Goal: Information Seeking & Learning: Find contact information

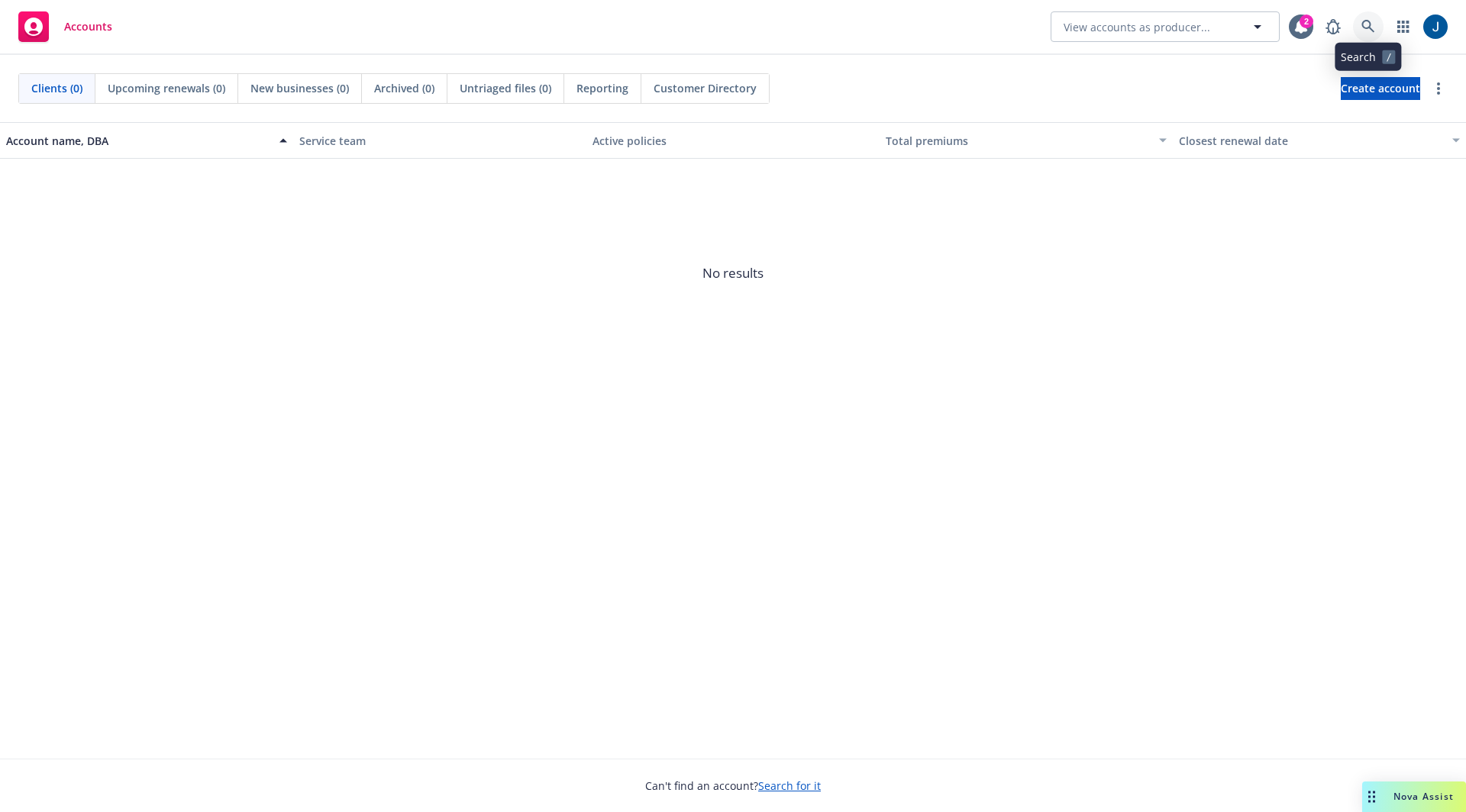
click at [1377, 16] on link at bounding box center [1368, 26] width 30 height 30
click at [1399, 23] on icon "button" at bounding box center [1403, 27] width 12 height 12
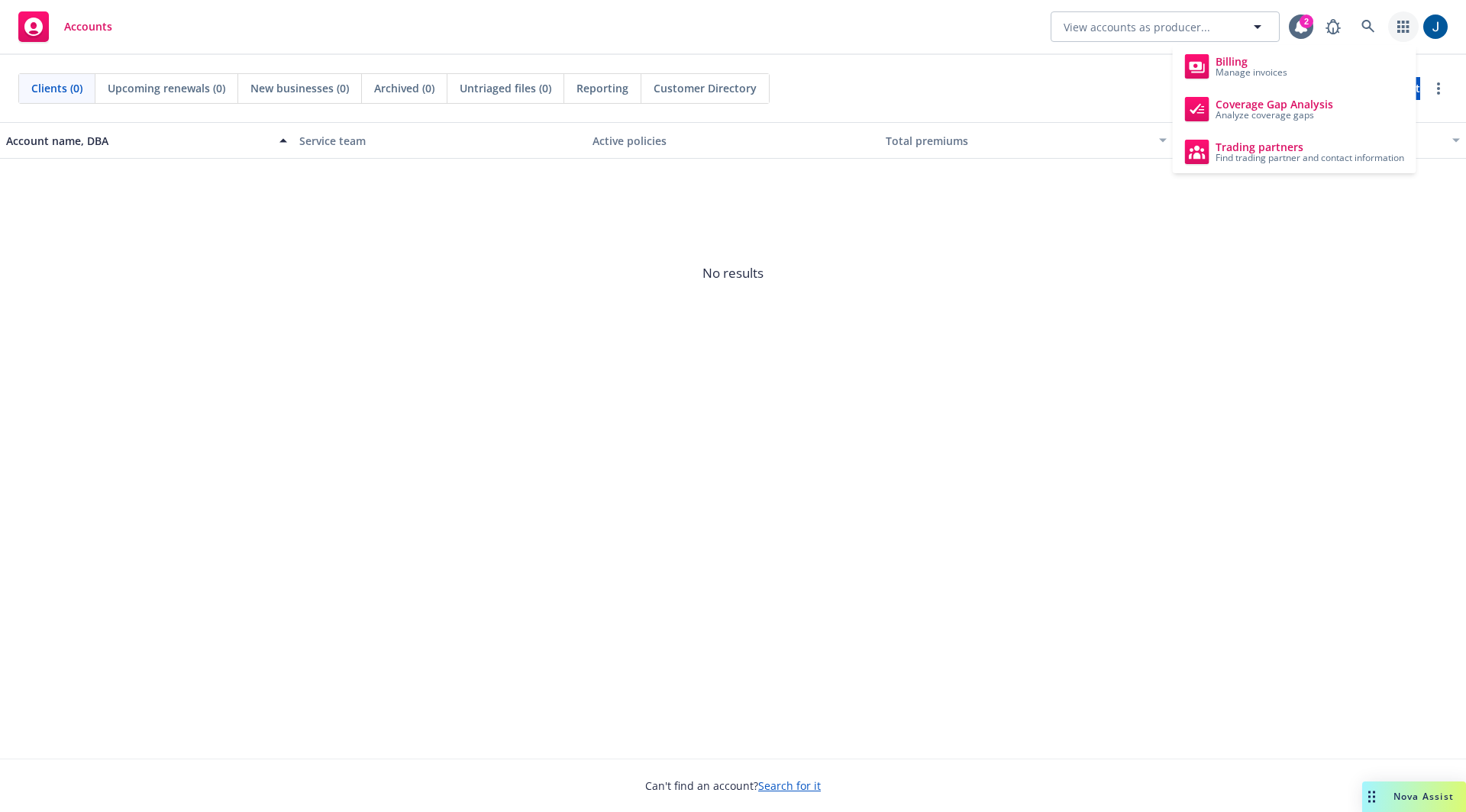
click at [1399, 23] on icon "button" at bounding box center [1403, 27] width 12 height 12
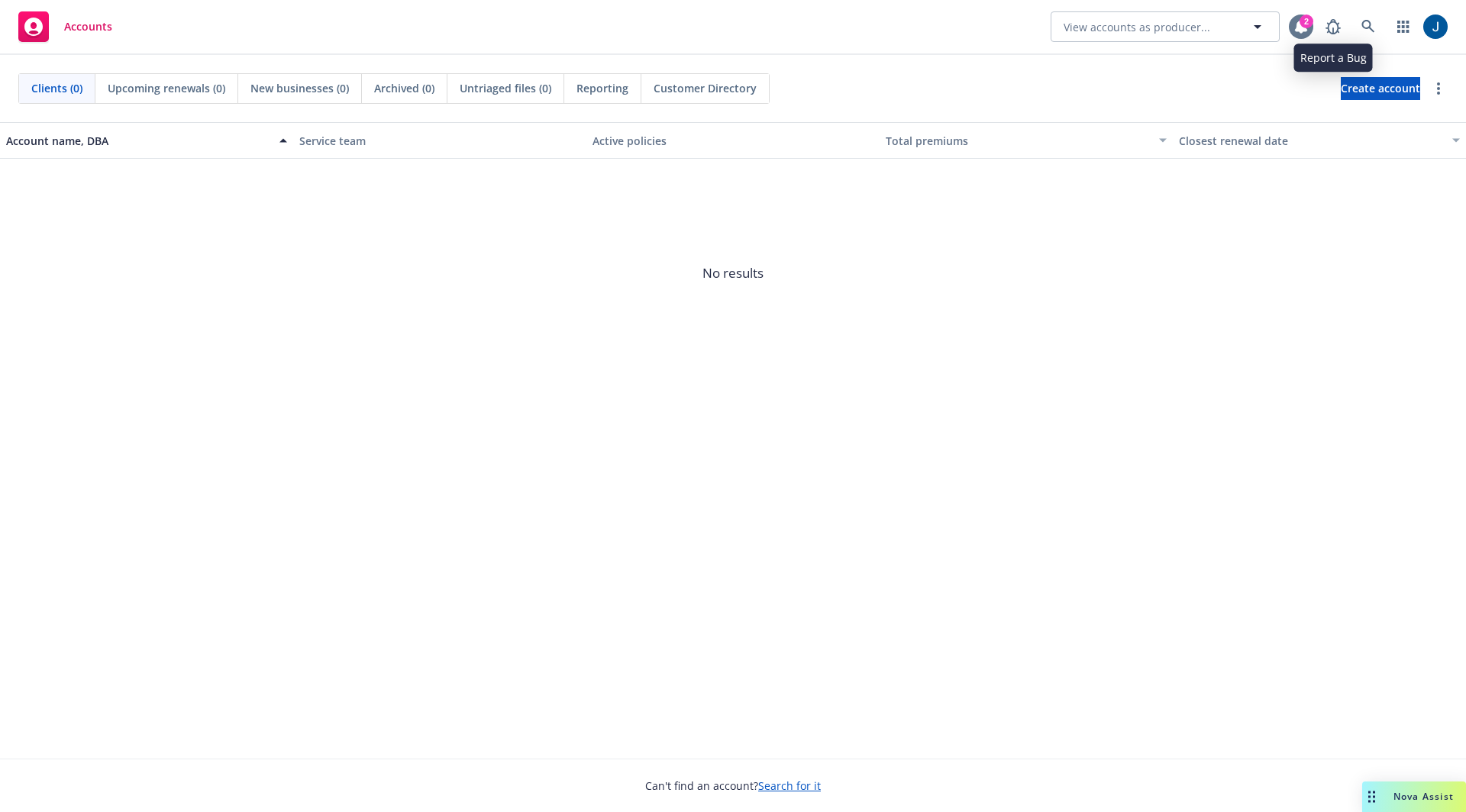
click at [1298, 21] on icon at bounding box center [1301, 27] width 16 height 16
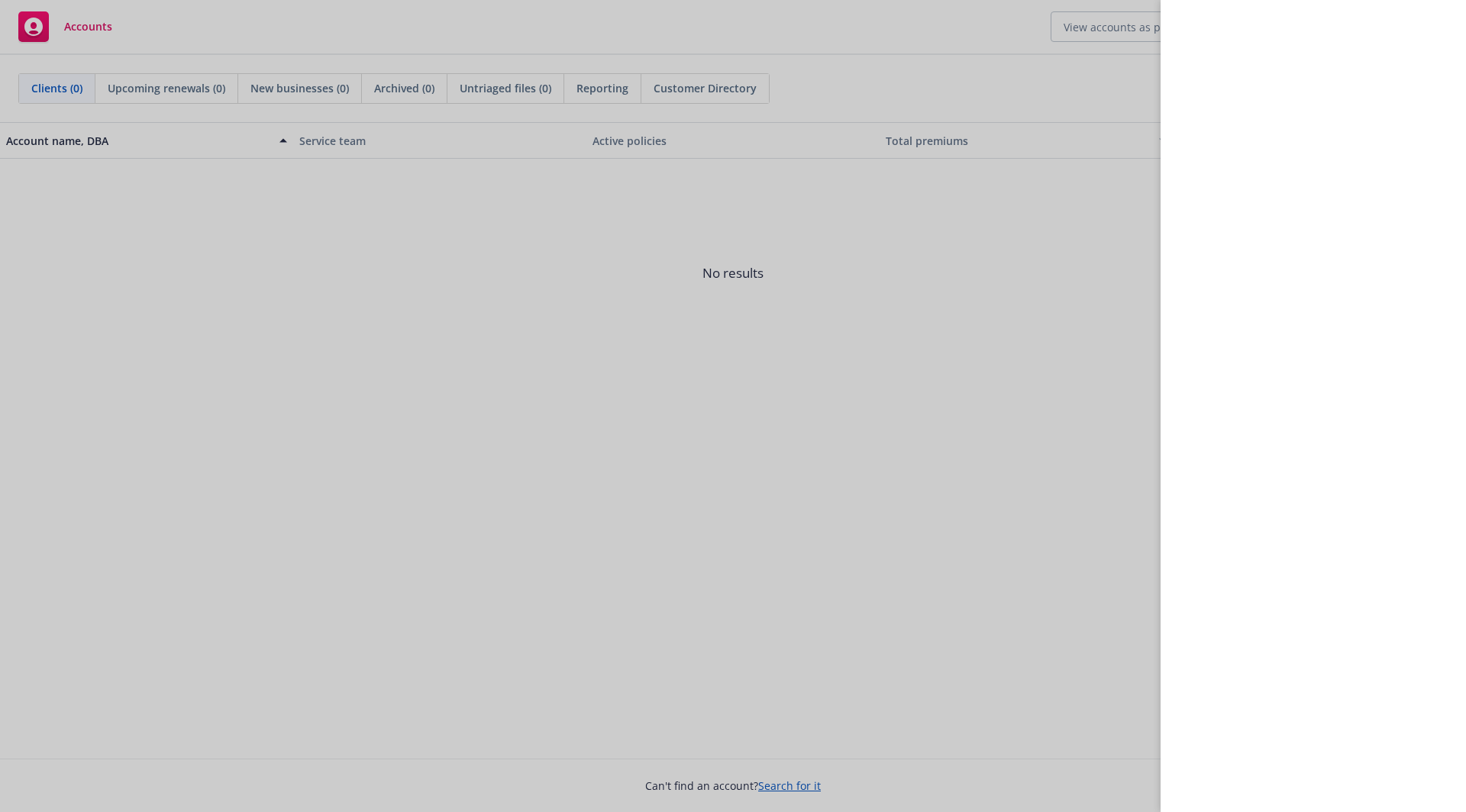
click at [892, 29] on div at bounding box center [733, 406] width 1466 height 812
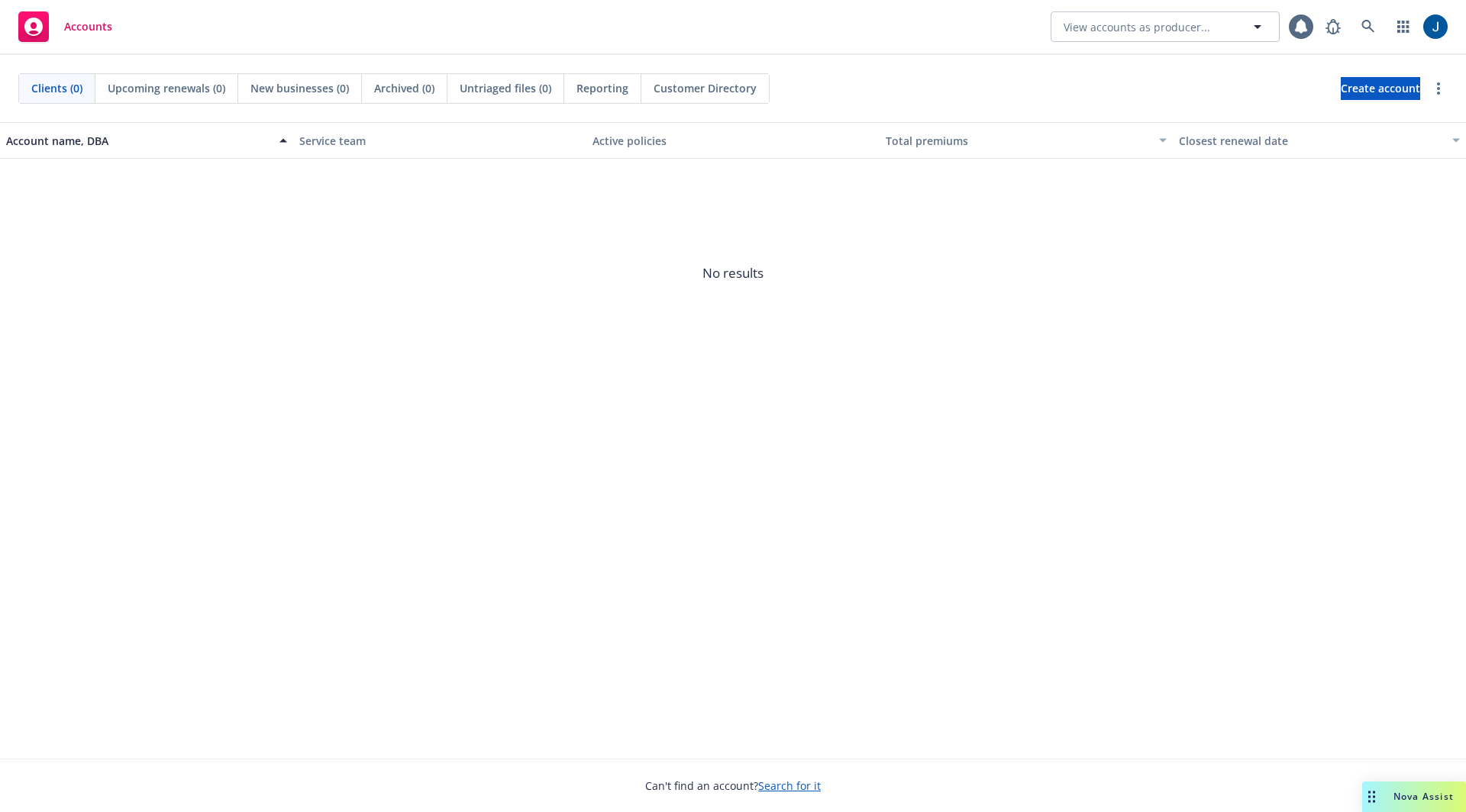
click at [29, 19] on icon at bounding box center [33, 26] width 18 height 18
click at [1369, 26] on icon at bounding box center [1368, 26] width 13 height 13
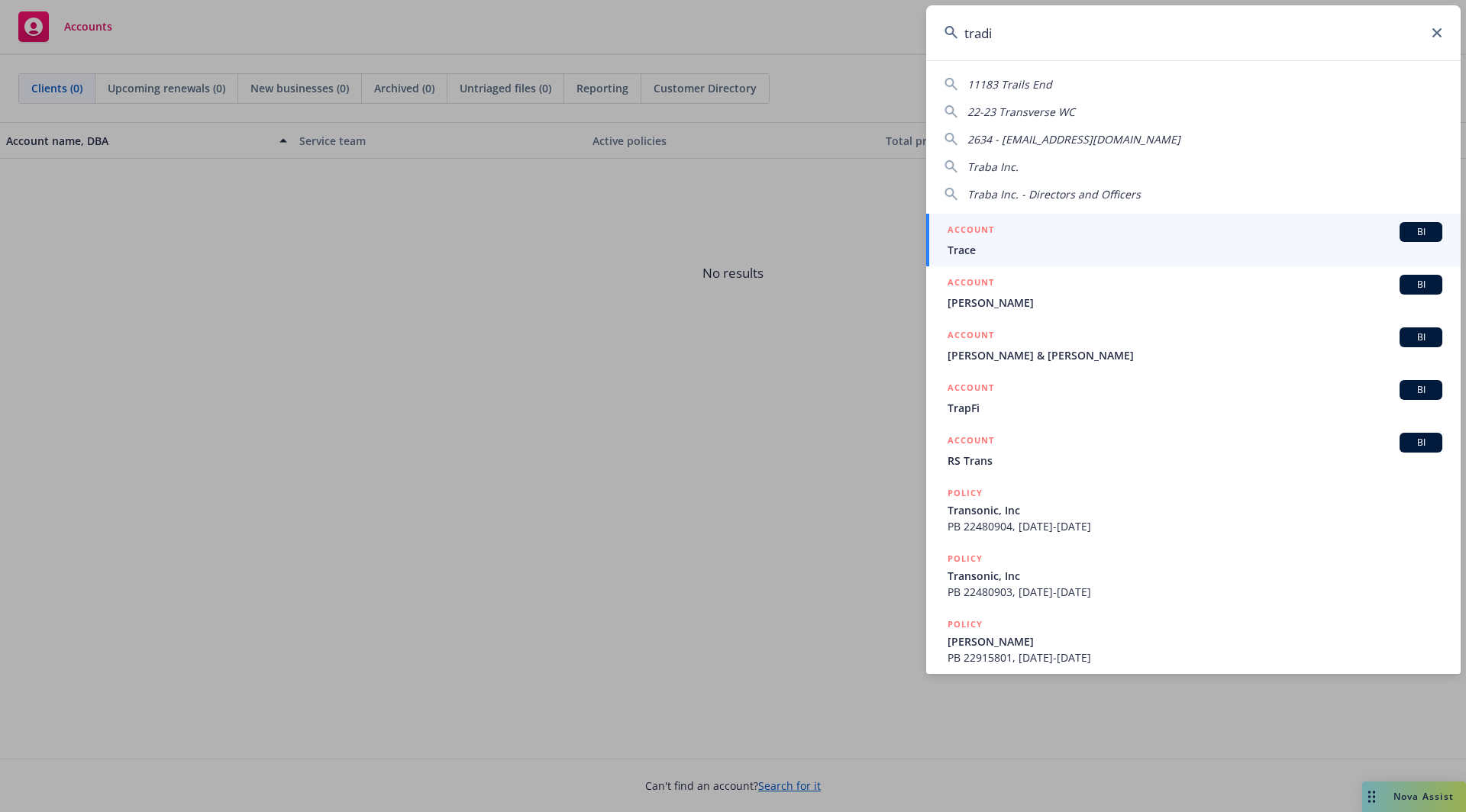
type input "tradin"
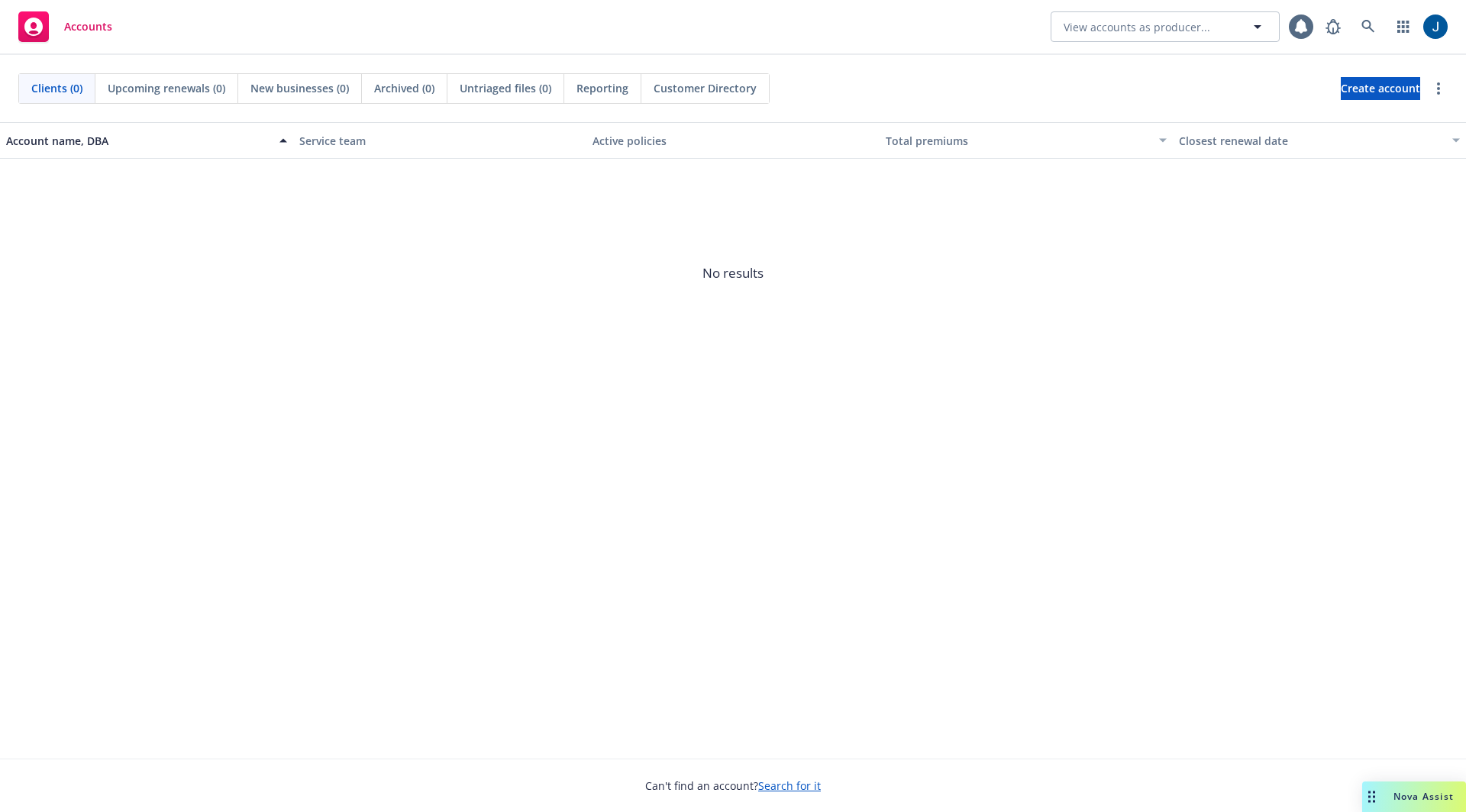
click at [62, 22] on div "Accounts" at bounding box center [65, 26] width 94 height 30
click at [1399, 27] on icon "button" at bounding box center [1402, 27] width 11 height 12
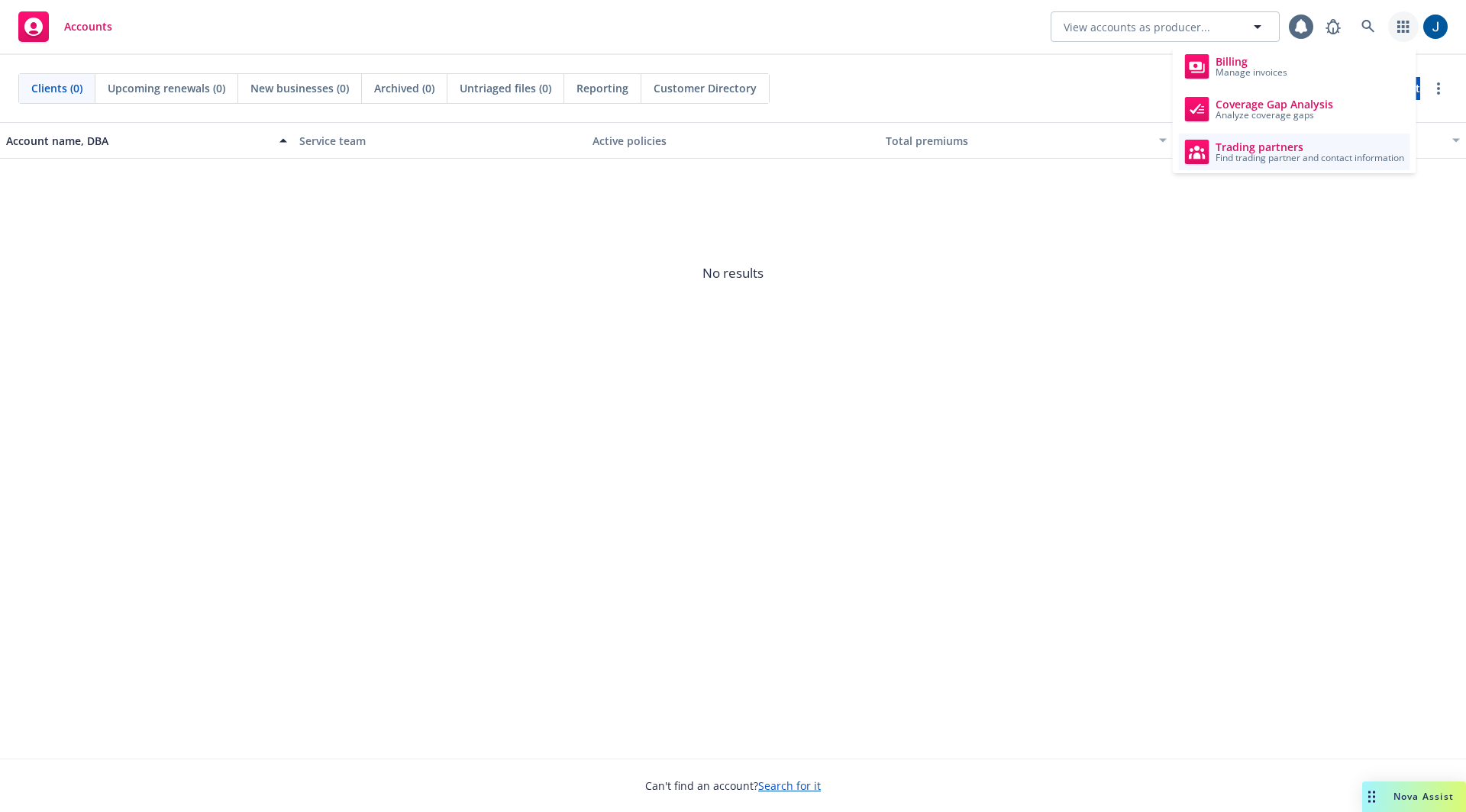
click at [1325, 155] on span "Find trading partner and contact information" at bounding box center [1310, 158] width 188 height 10
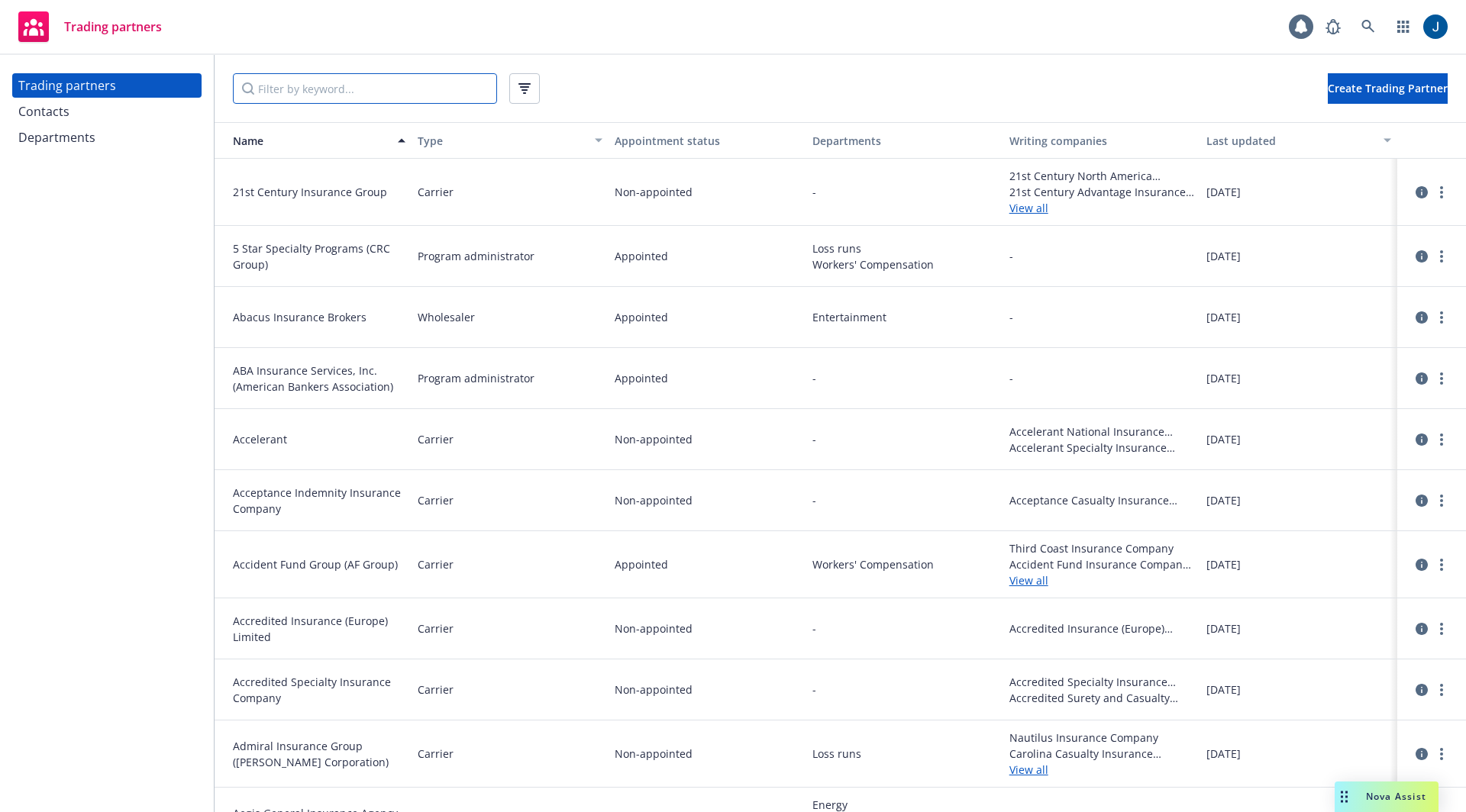
click at [373, 90] on input "Filter by keyword..." at bounding box center [365, 88] width 264 height 30
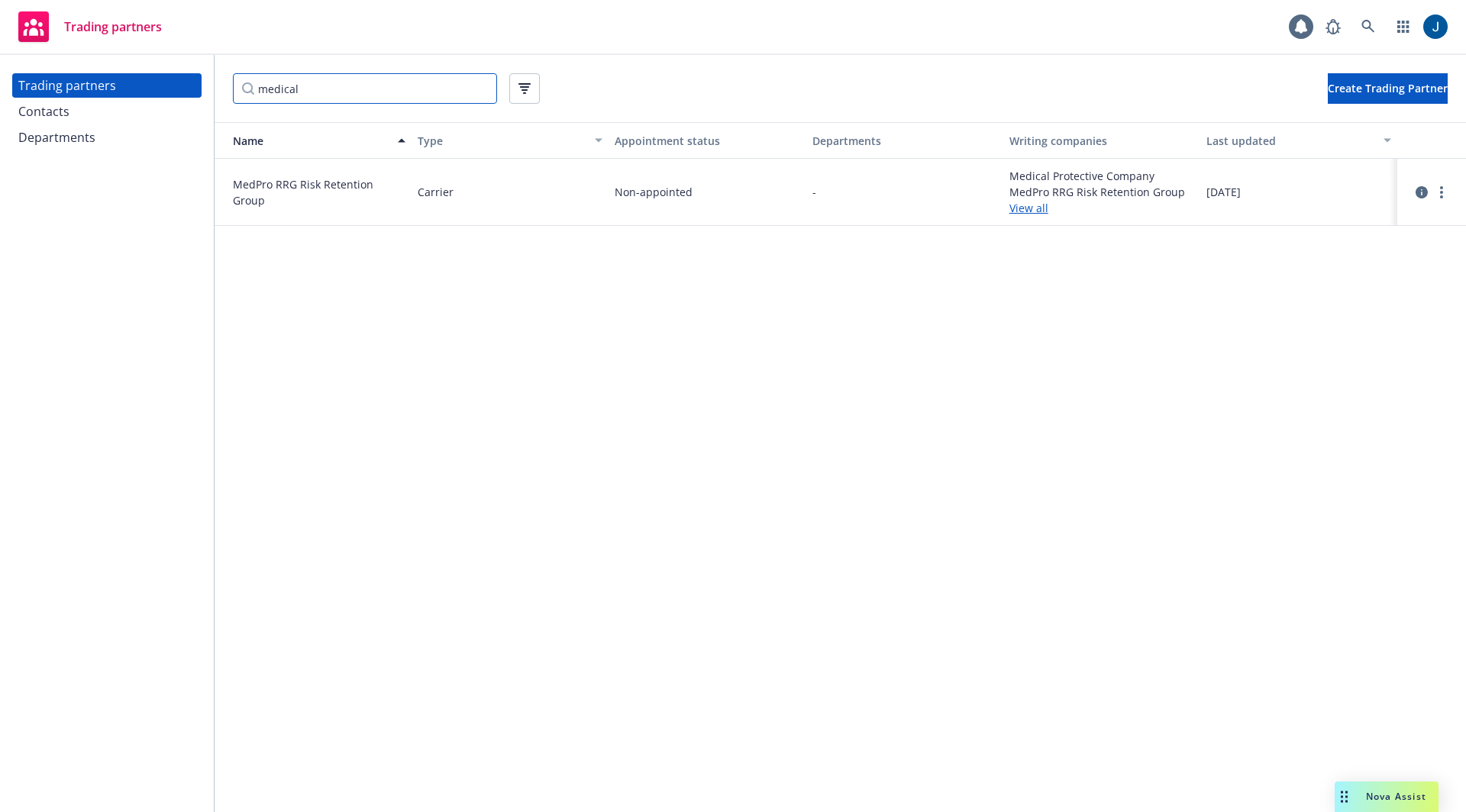
type input "medical"
click at [111, 145] on div "Departments" at bounding box center [106, 137] width 177 height 24
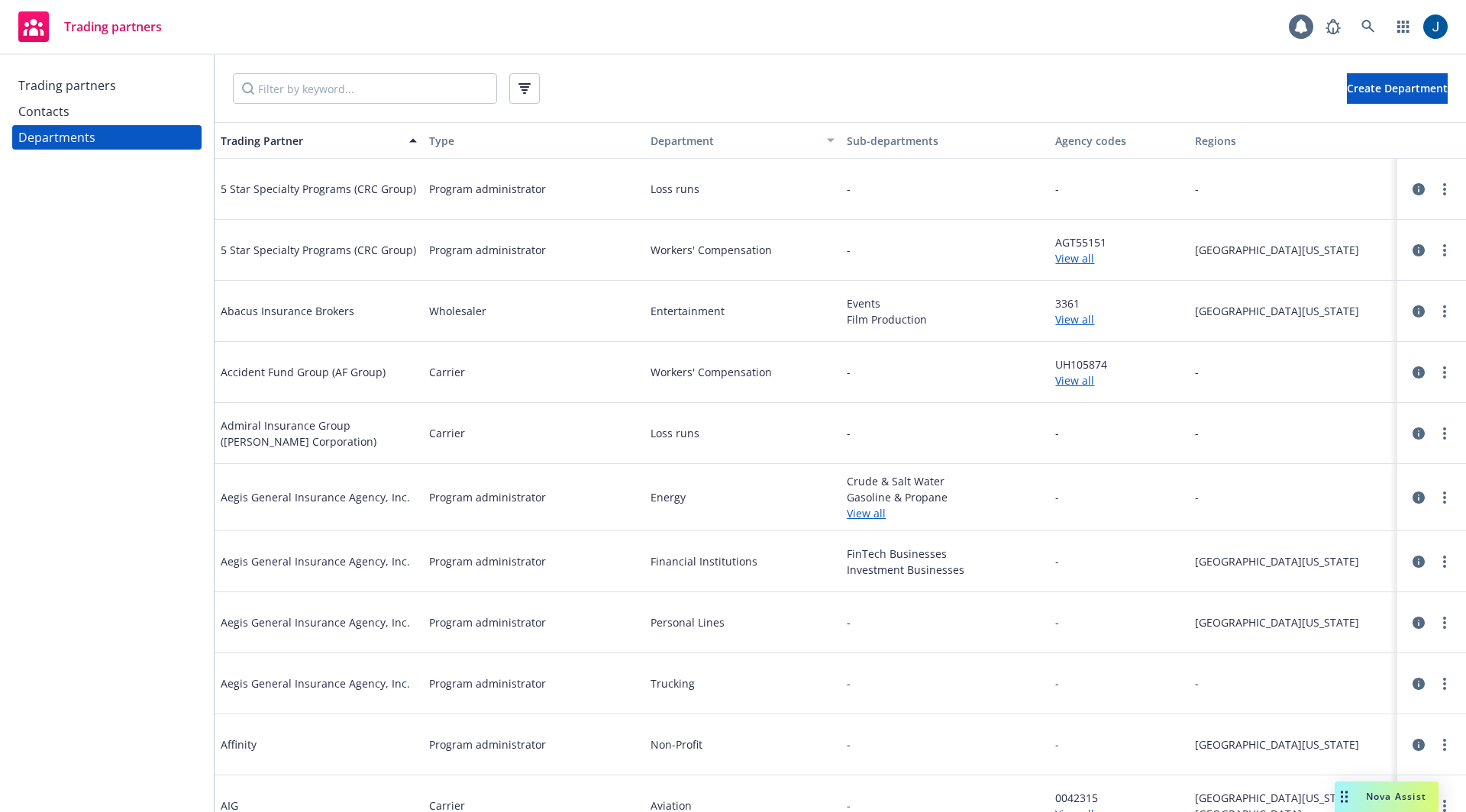
click at [82, 86] on div "Trading partners" at bounding box center [67, 86] width 98 height 24
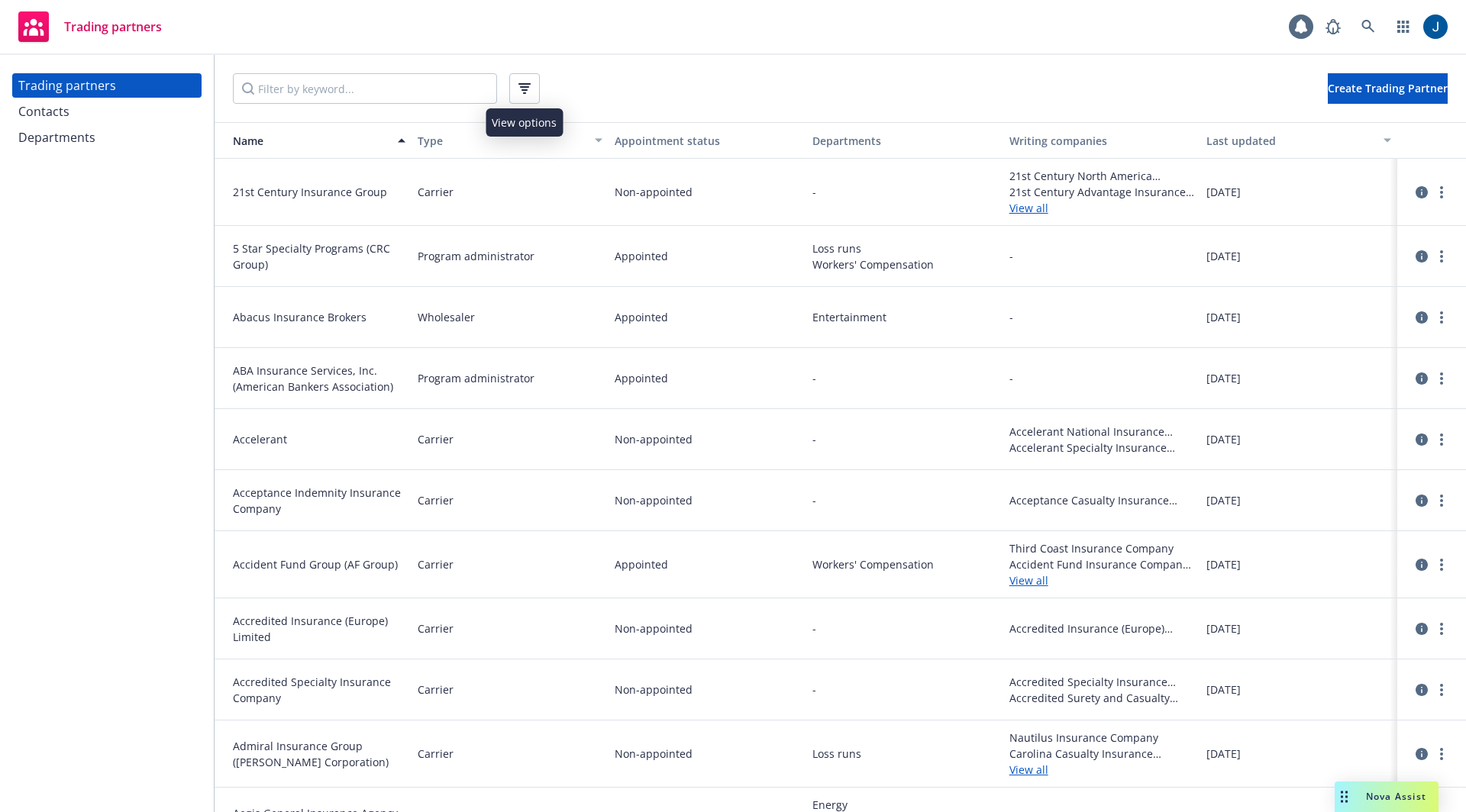
click at [525, 89] on icon "button" at bounding box center [524, 90] width 6 height 2
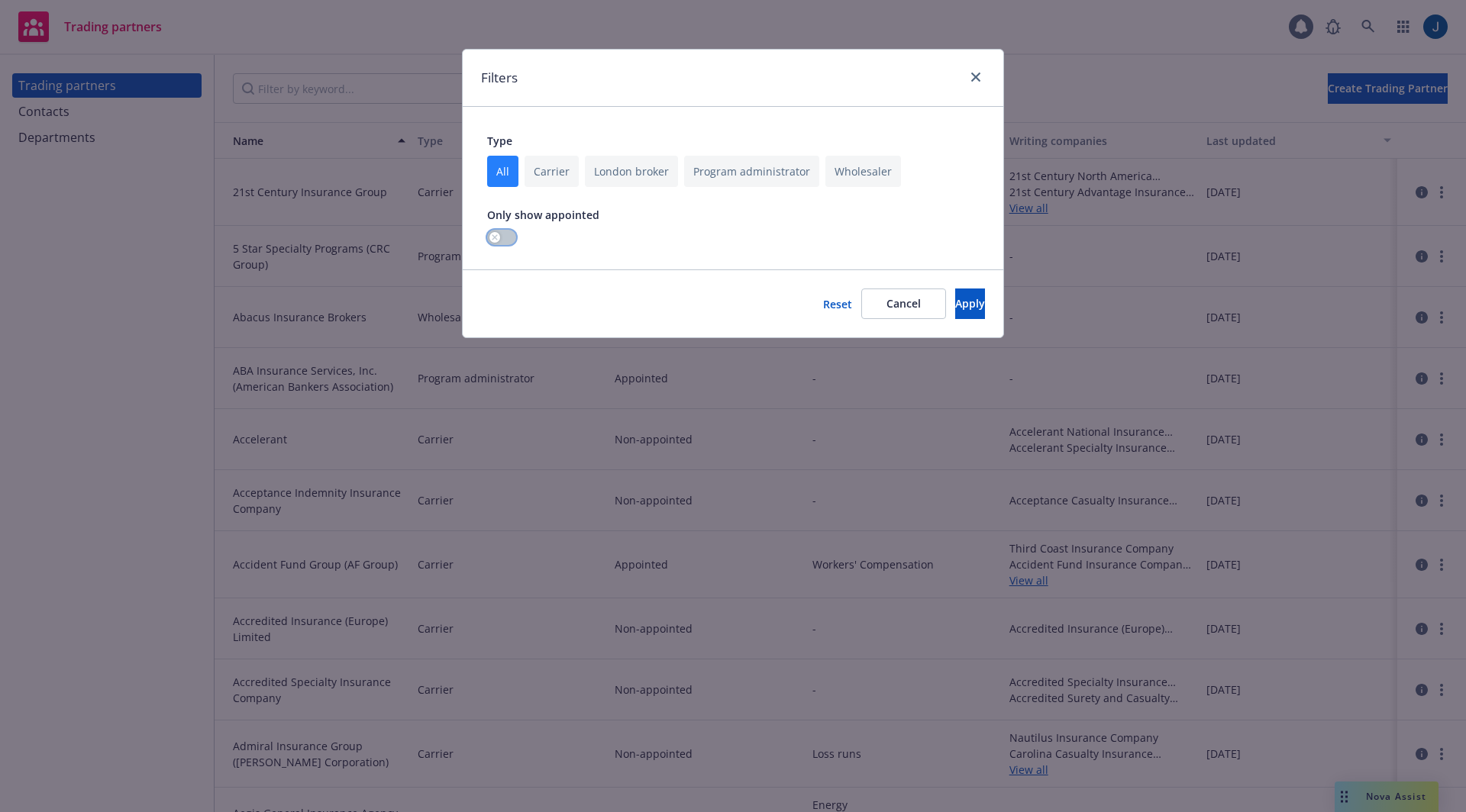
click at [495, 234] on icon "button" at bounding box center [494, 237] width 6 height 6
click at [955, 301] on span "Apply" at bounding box center [970, 303] width 29 height 15
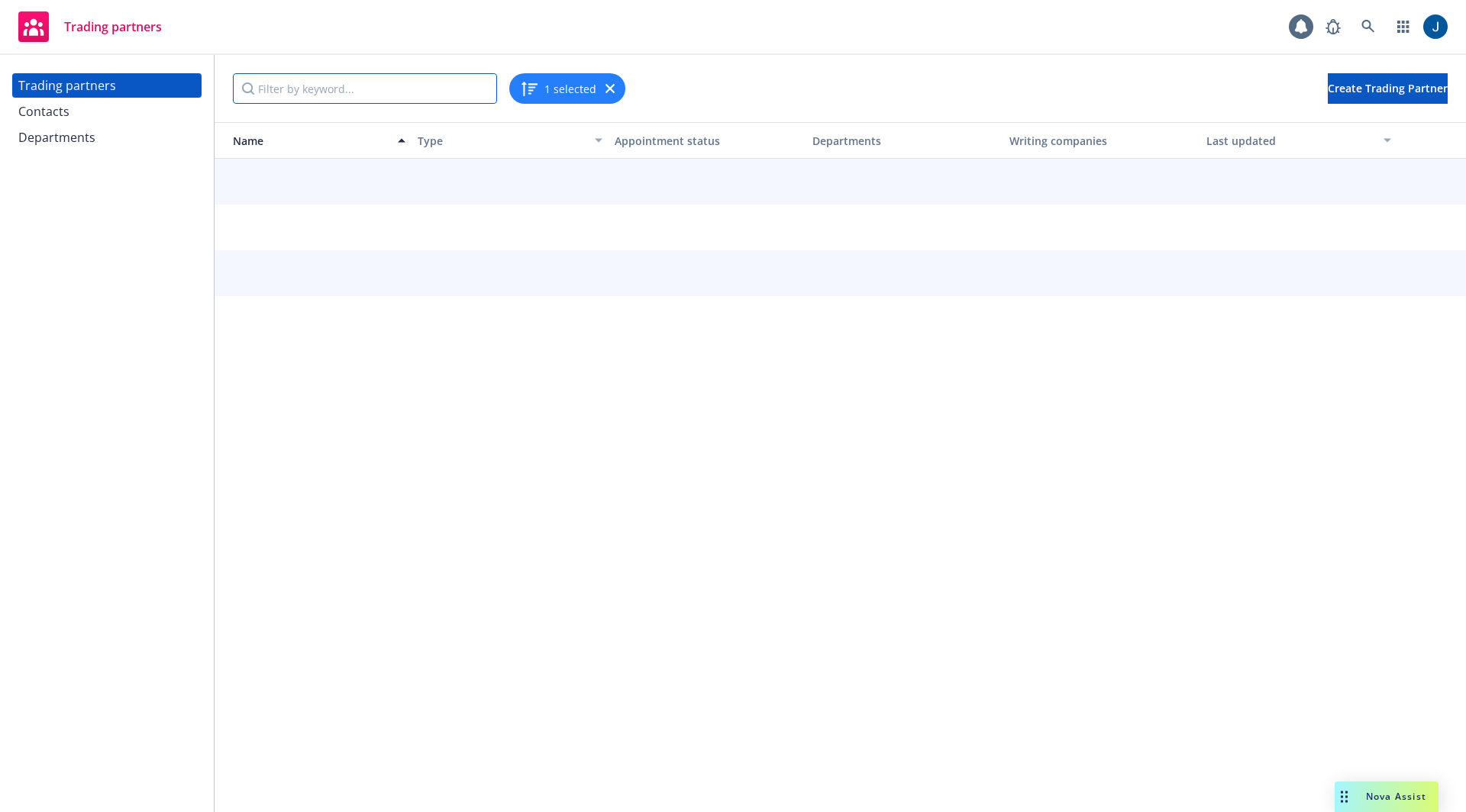
click at [397, 90] on input "Filter by keyword..." at bounding box center [365, 88] width 264 height 30
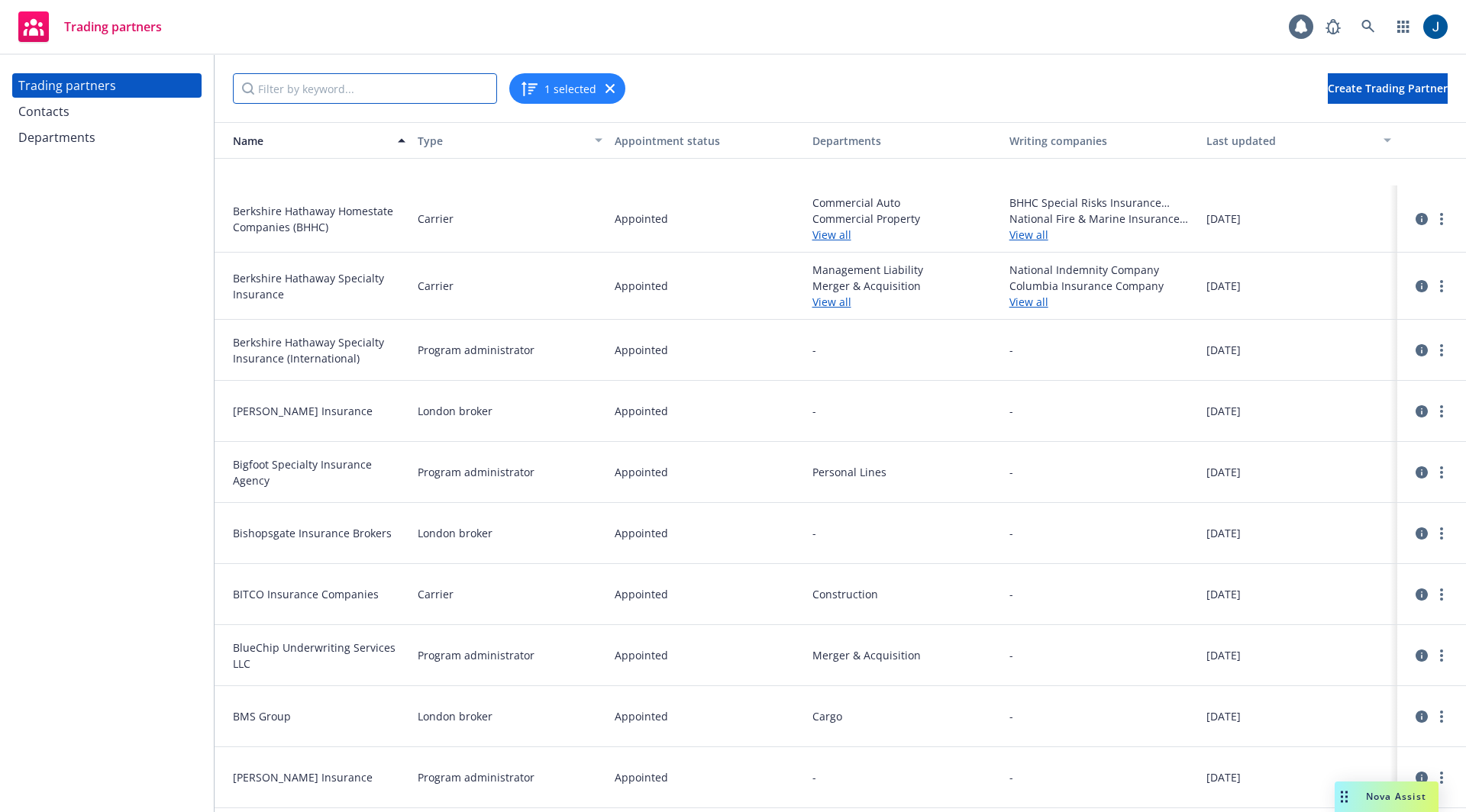
scroll to position [5527, 0]
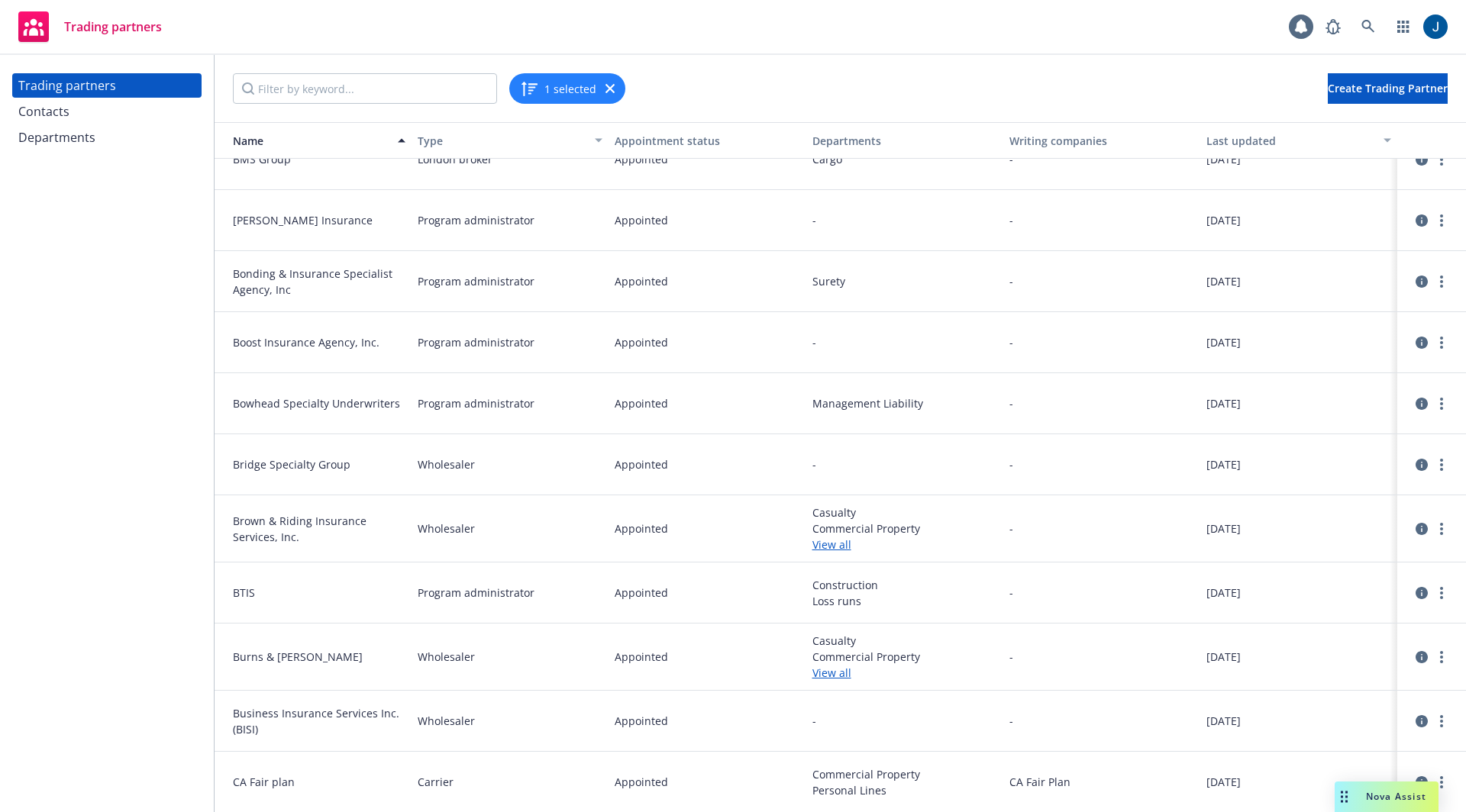
click at [93, 29] on span "Trading partners" at bounding box center [112, 27] width 98 height 12
click at [1368, 22] on icon at bounding box center [1368, 27] width 14 height 14
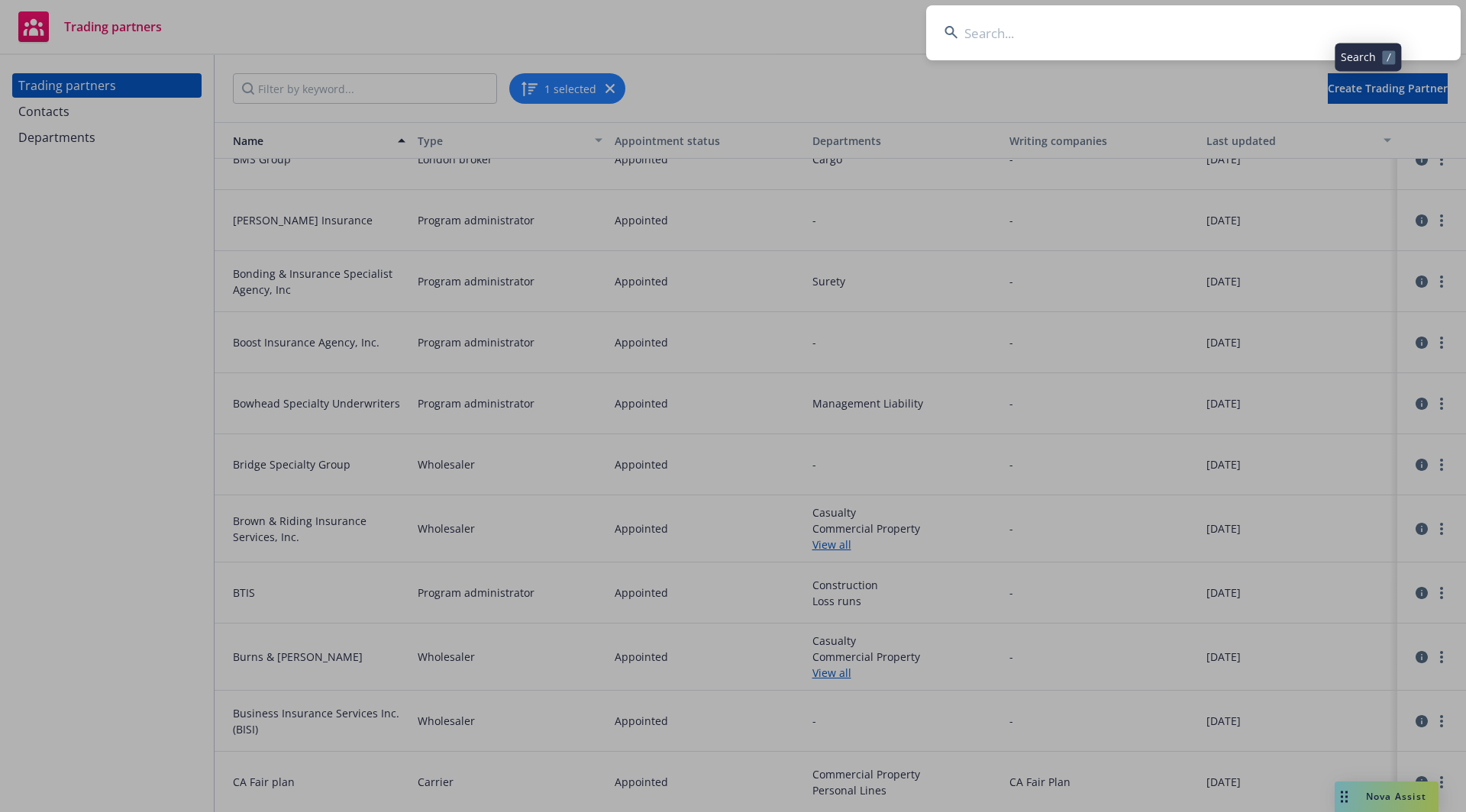
type input "OCAPICA"
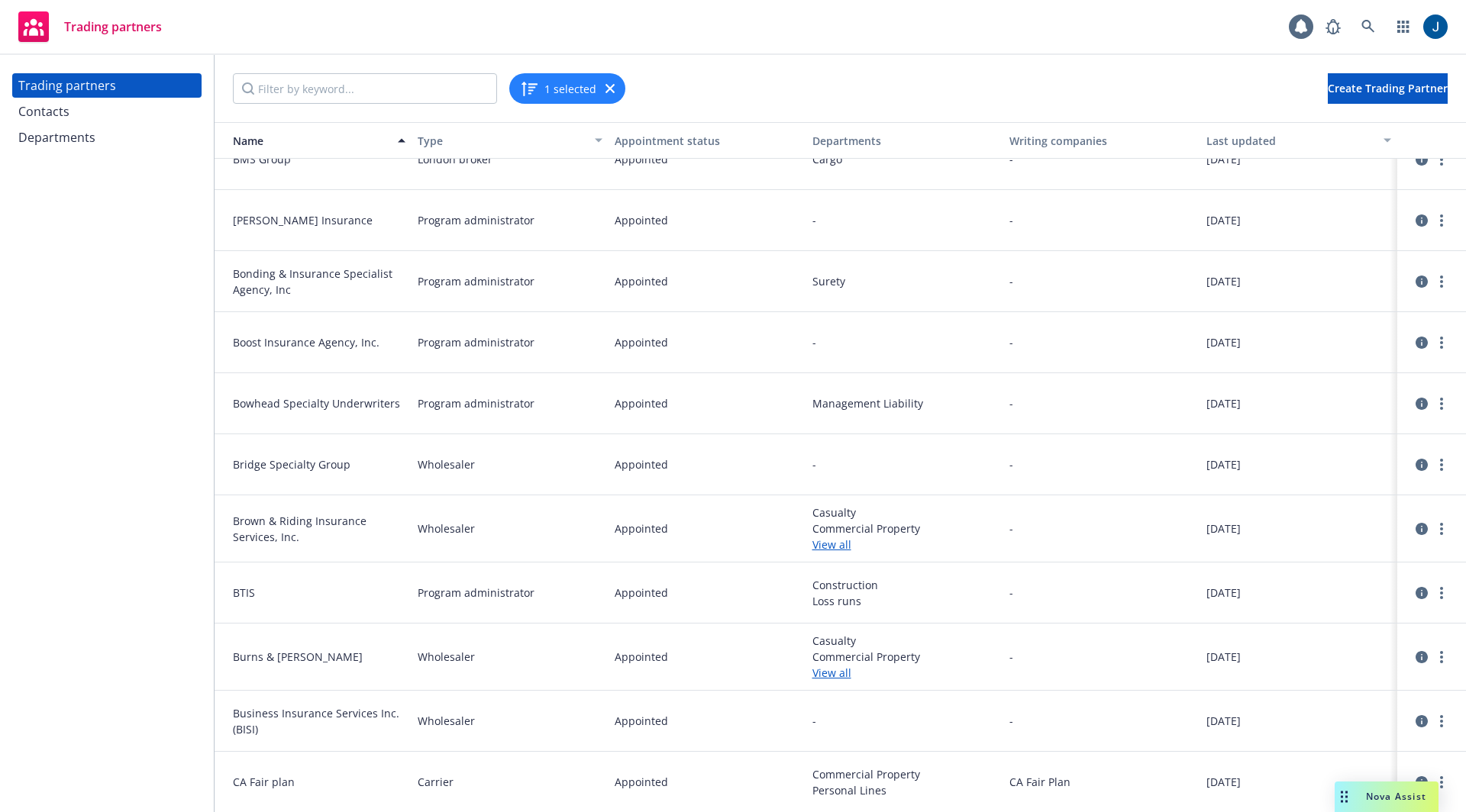
click at [112, 33] on span "Trading partners" at bounding box center [112, 27] width 98 height 12
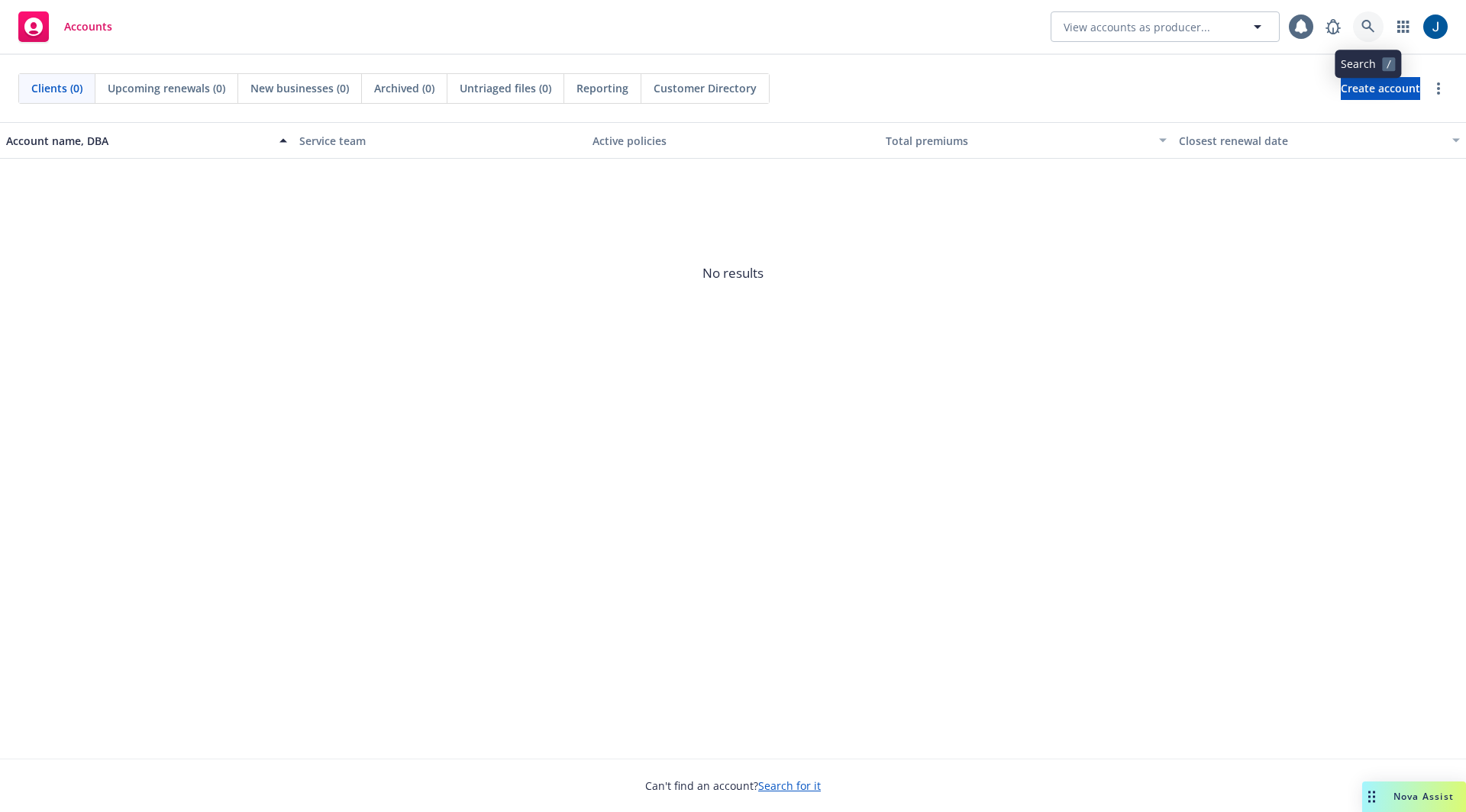
click at [1372, 29] on icon at bounding box center [1368, 27] width 14 height 14
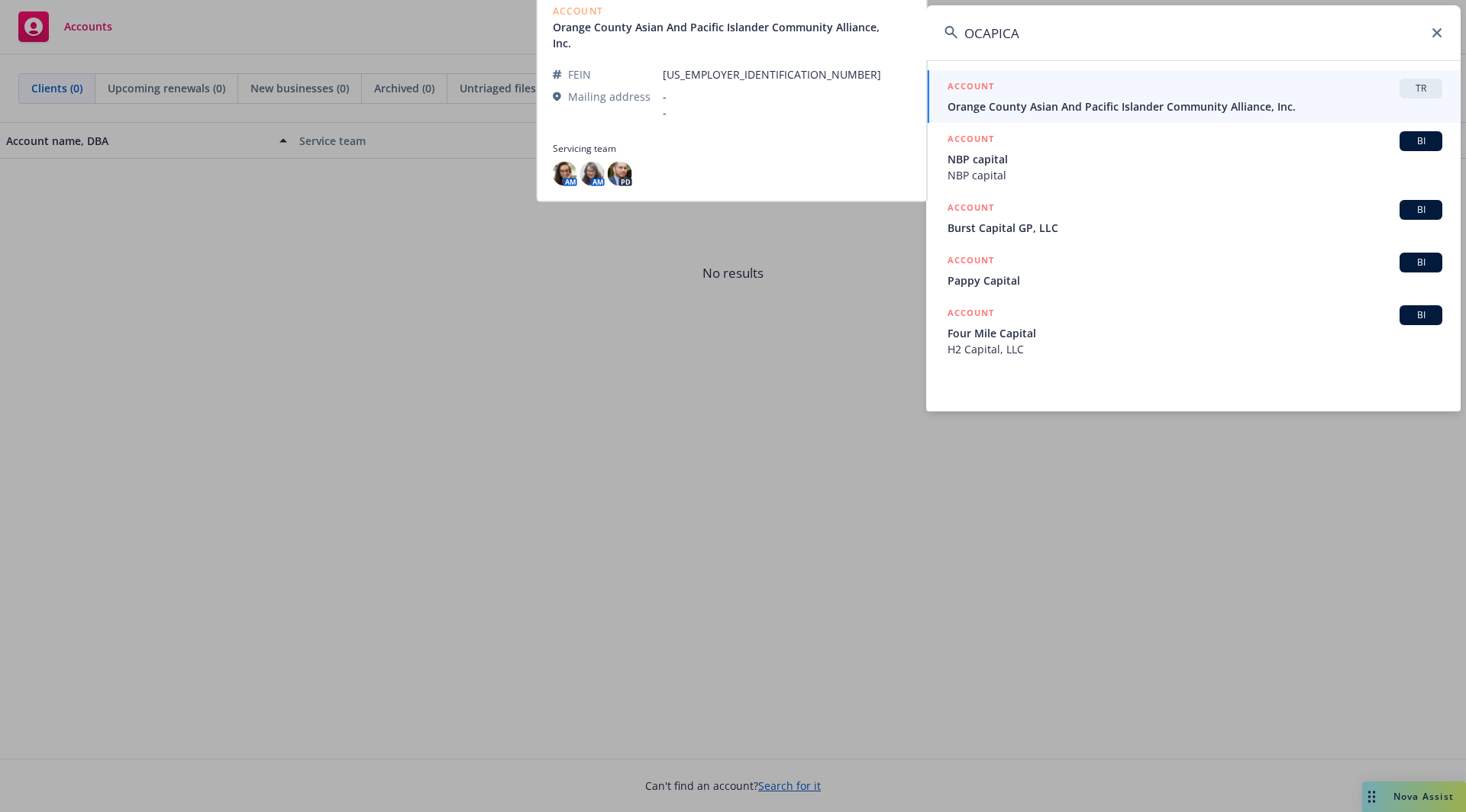
type input "OCAPICA"
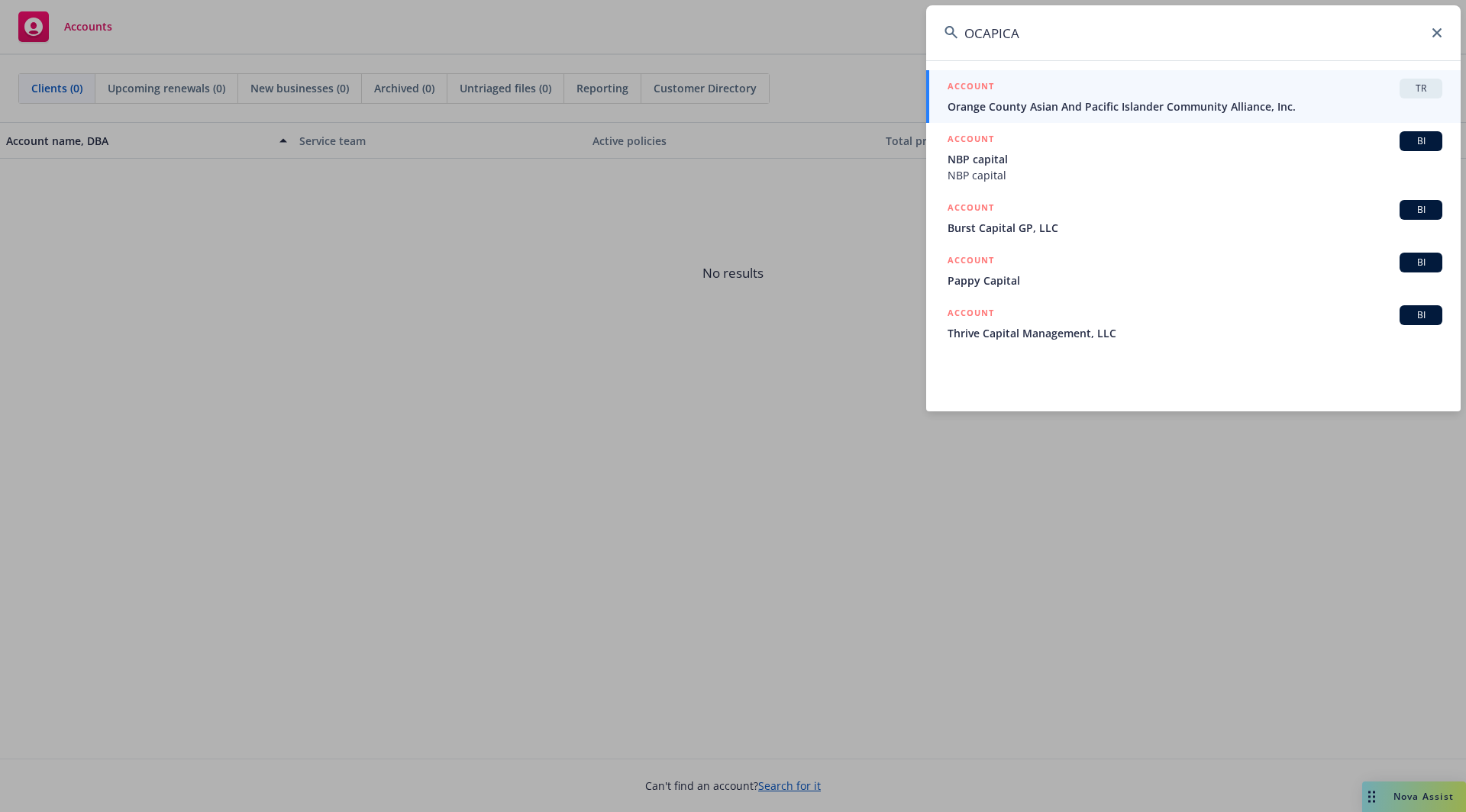
click at [1088, 100] on span "Orange County Asian And Pacific Islander Community Alliance, Inc." at bounding box center [1195, 106] width 495 height 16
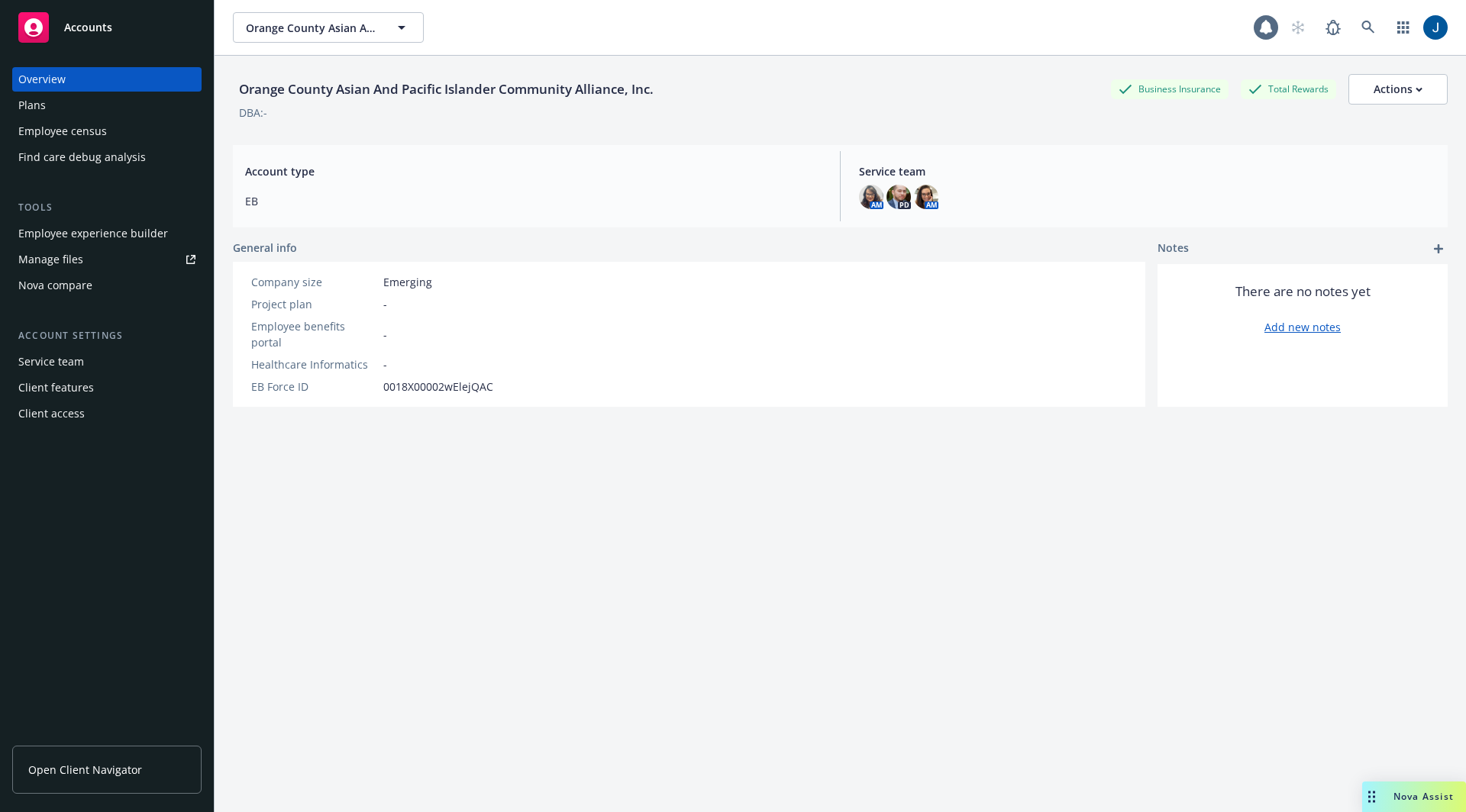
click at [67, 105] on div "Plans" at bounding box center [106, 105] width 177 height 24
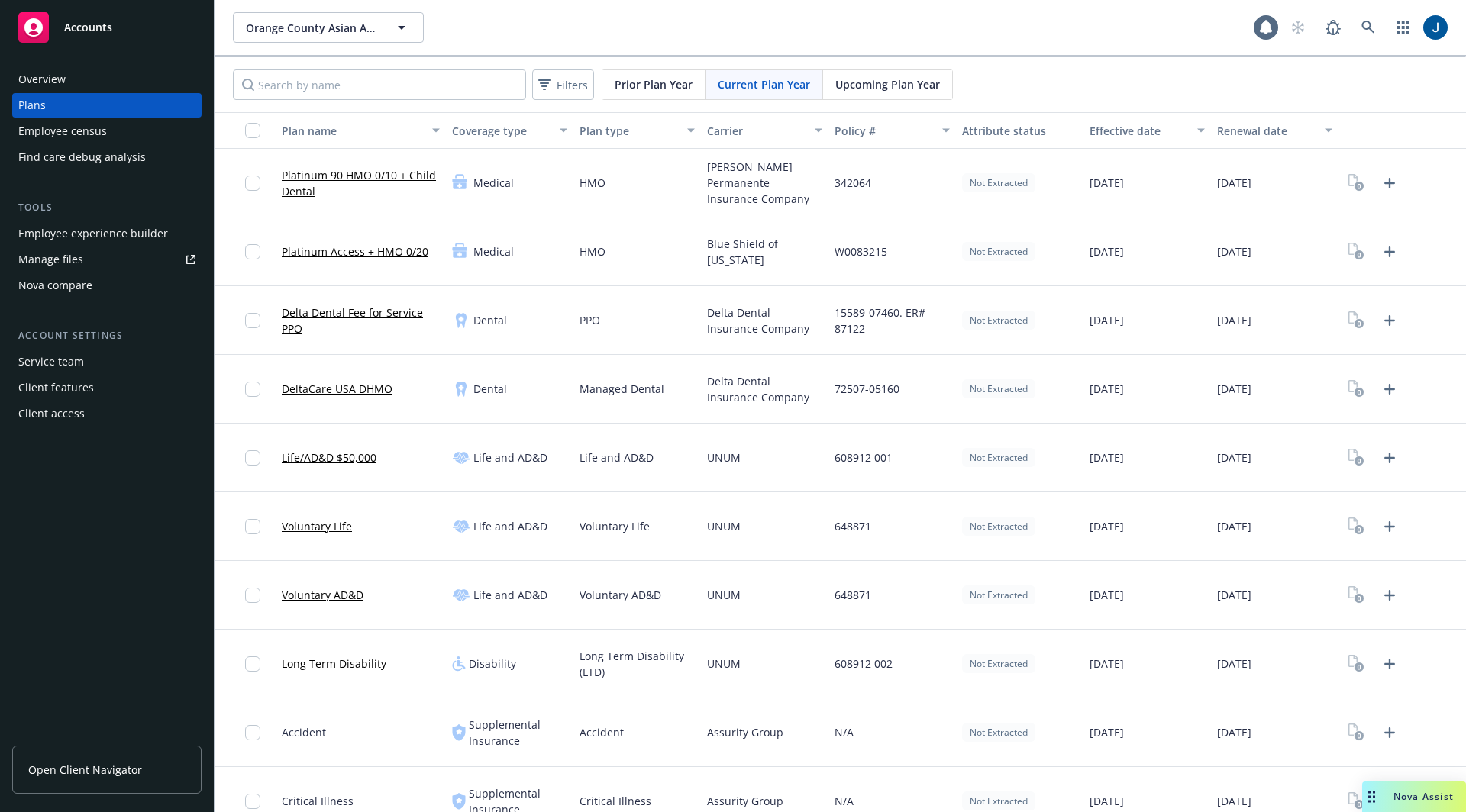
scroll to position [91, 0]
